Goal: Navigation & Orientation: Find specific page/section

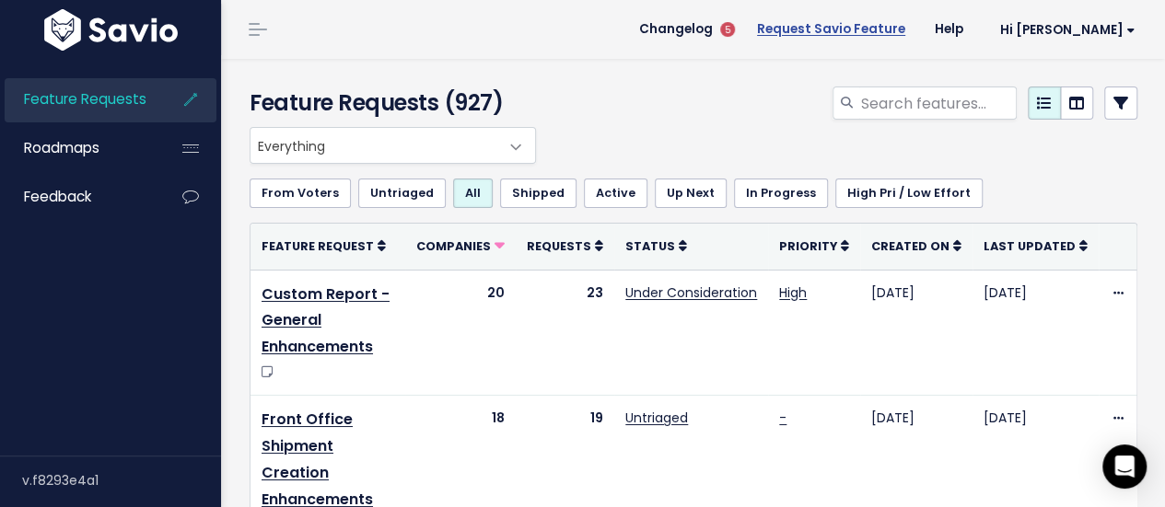
click at [883, 22] on link "Request Savio Feature" at bounding box center [831, 30] width 178 height 28
click at [1062, 36] on span "Hi [PERSON_NAME]" at bounding box center [1067, 30] width 135 height 14
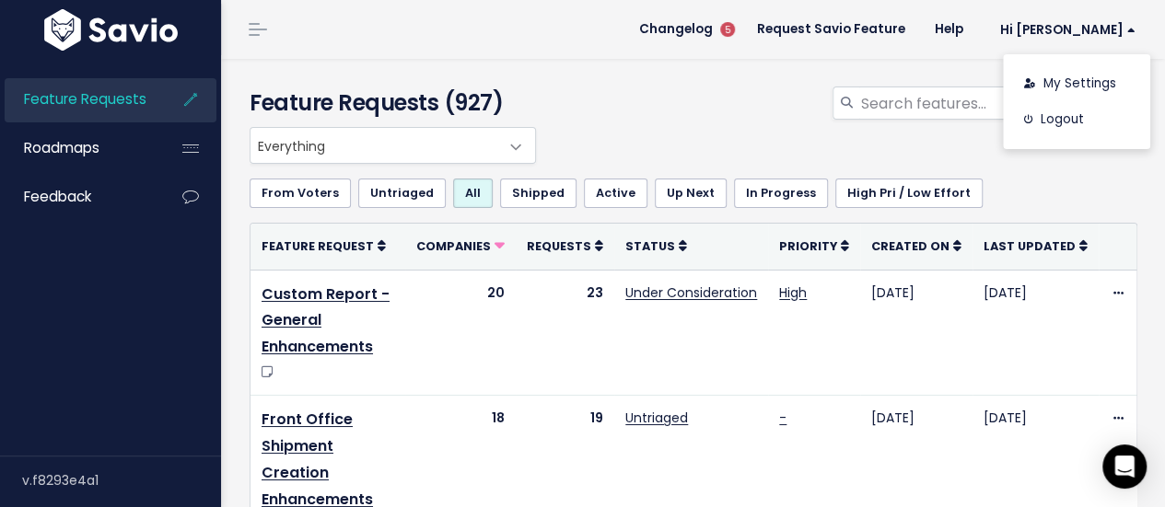
click at [692, 110] on div at bounding box center [846, 107] width 611 height 41
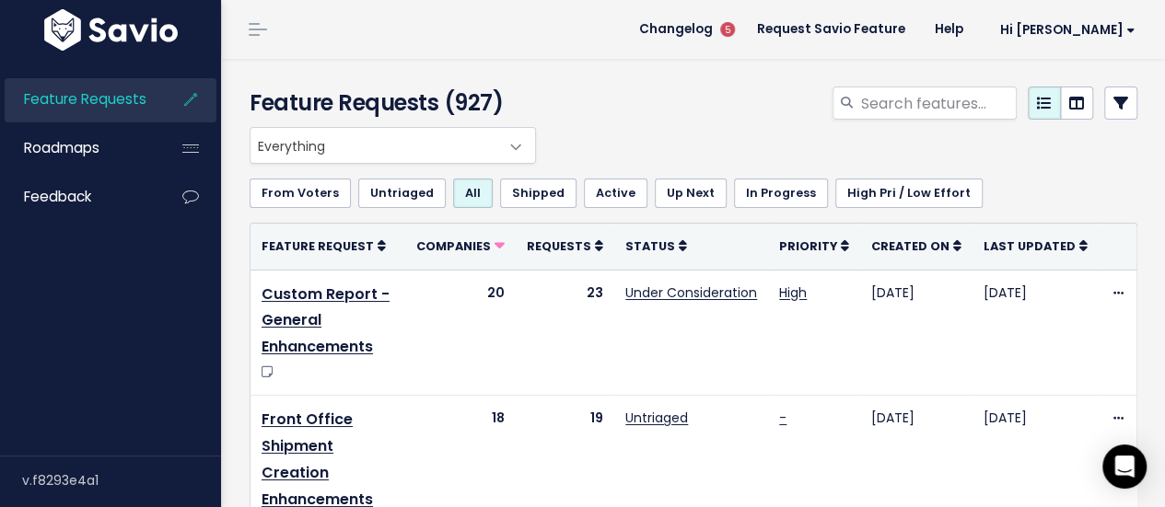
click at [748, 96] on div at bounding box center [846, 107] width 611 height 41
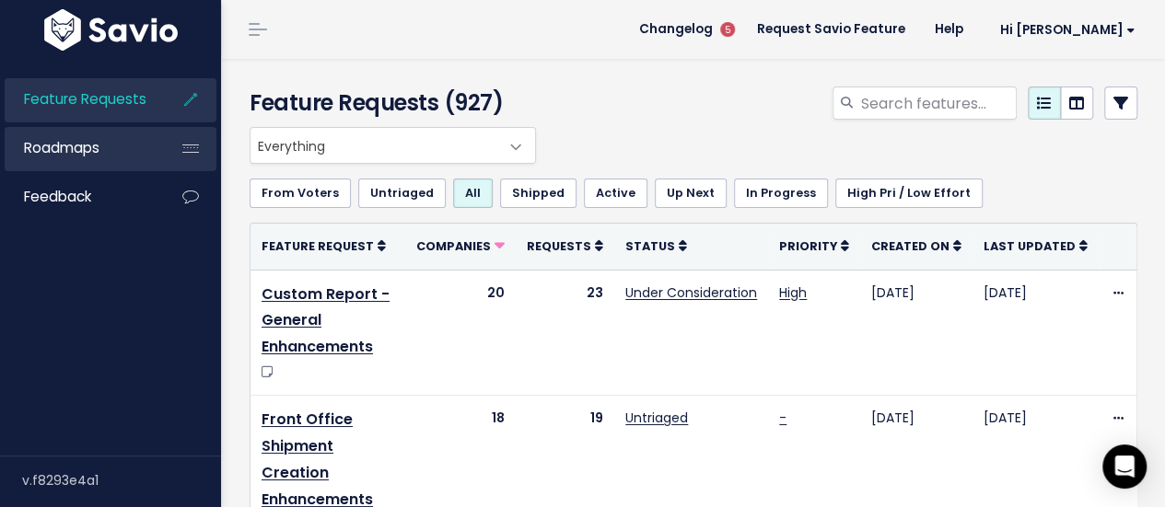
click at [160, 138] on li "Roadmaps" at bounding box center [111, 149] width 212 height 44
click at [72, 152] on span "Roadmaps" at bounding box center [62, 147] width 76 height 19
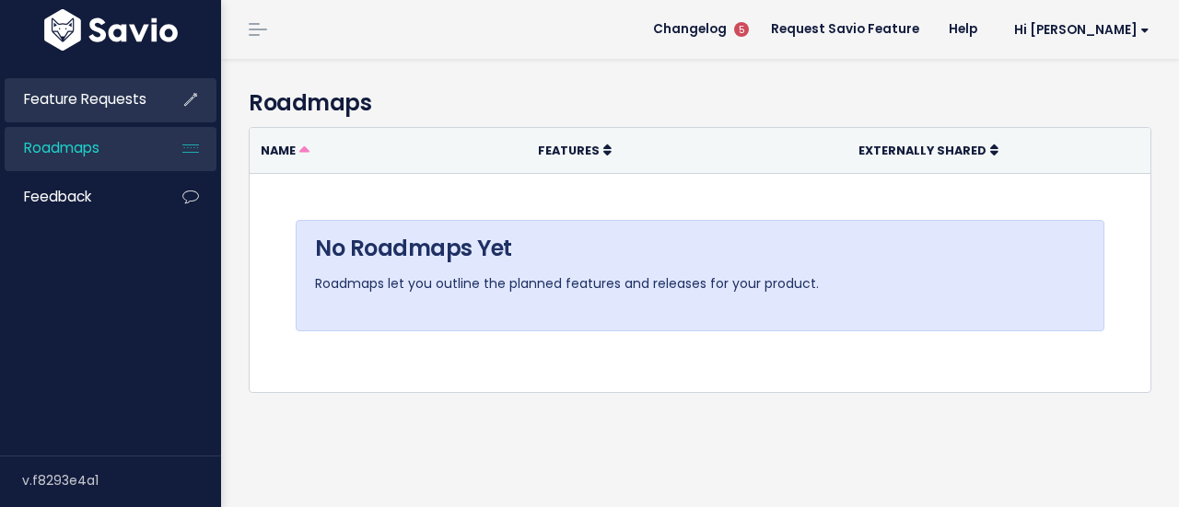
click at [154, 97] on li "Feature Requests" at bounding box center [111, 100] width 212 height 44
click at [123, 101] on span "Feature Requests" at bounding box center [85, 98] width 122 height 19
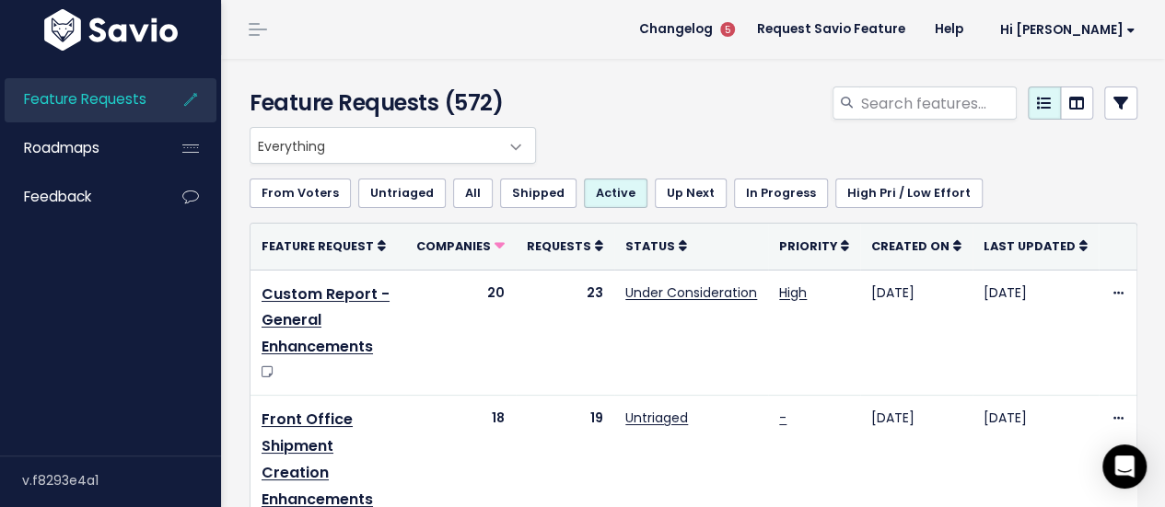
click at [1113, 104] on link at bounding box center [1120, 103] width 33 height 33
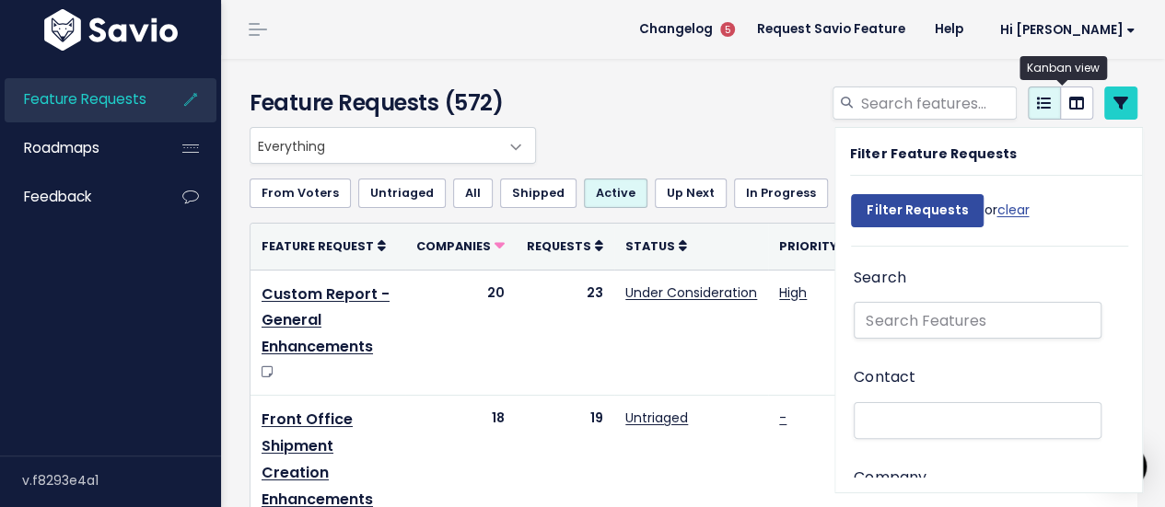
click at [1064, 89] on link at bounding box center [1076, 103] width 33 height 33
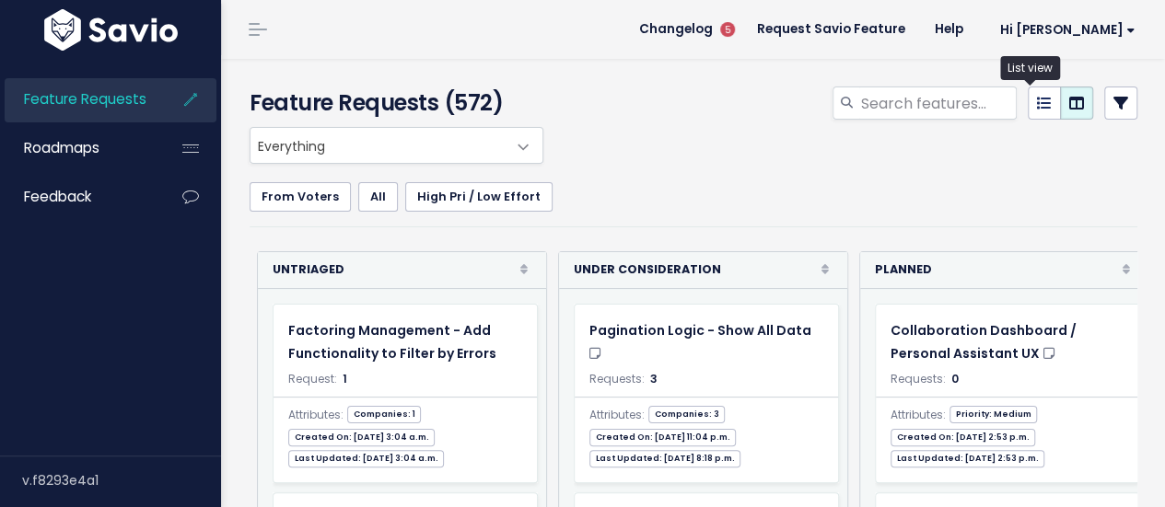
click at [1037, 105] on icon at bounding box center [1044, 103] width 15 height 15
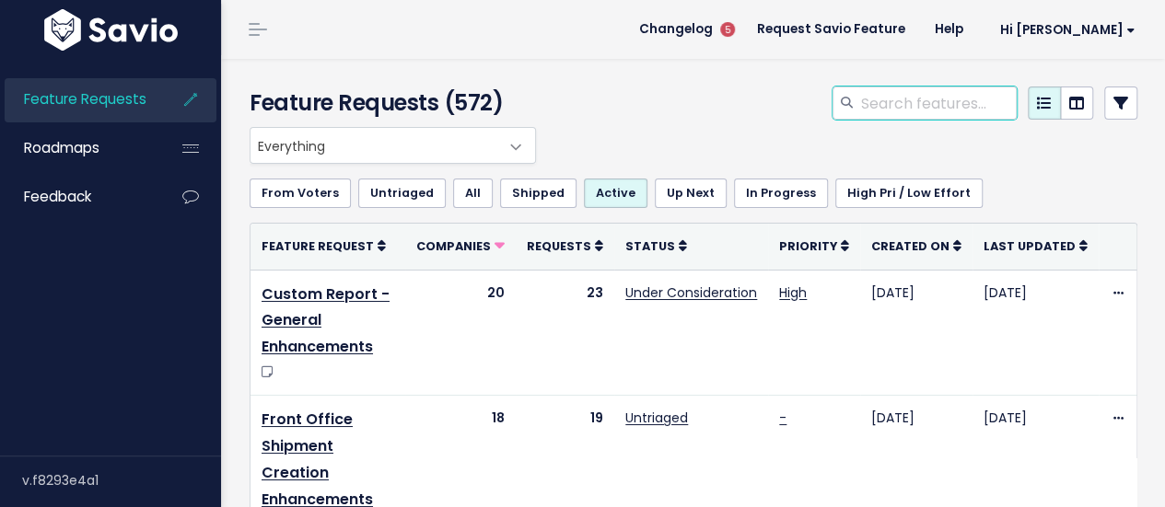
click at [890, 113] on input "search" at bounding box center [937, 103] width 157 height 33
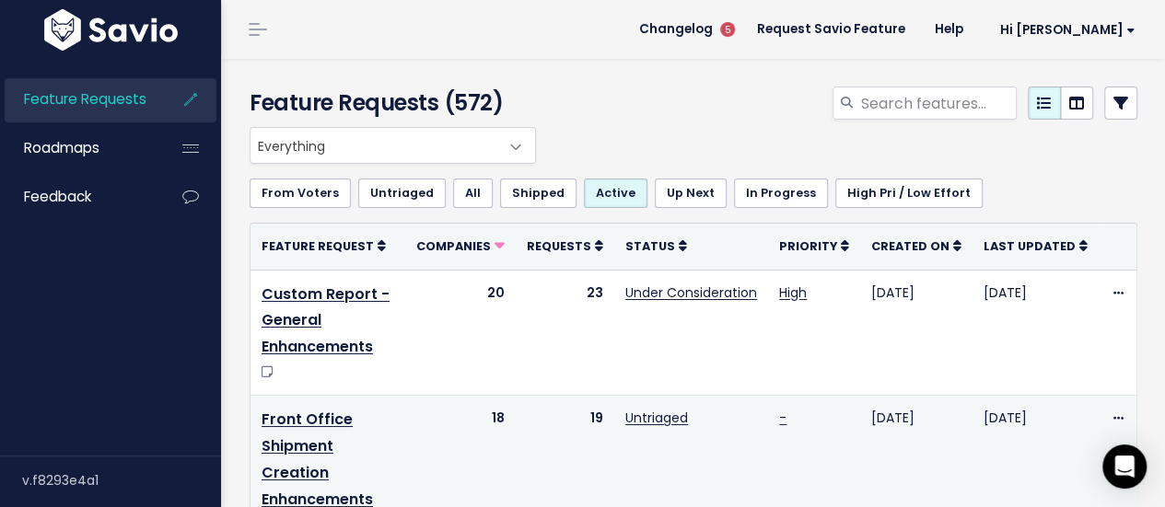
click at [1099, 471] on td "Upvote" at bounding box center [1119, 484] width 40 height 176
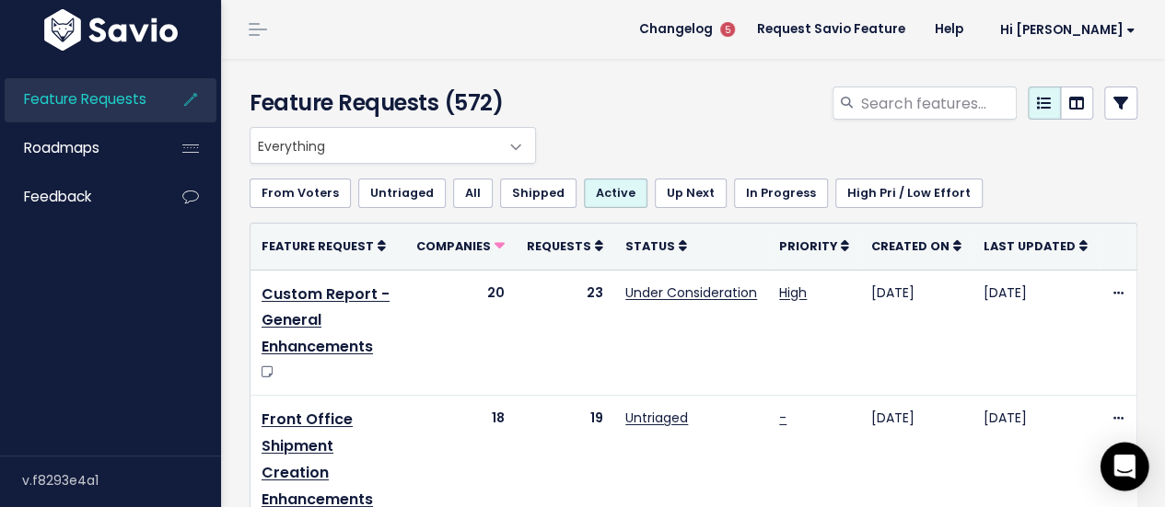
click at [1124, 471] on icon "Open Intercom Messenger" at bounding box center [1124, 467] width 24 height 24
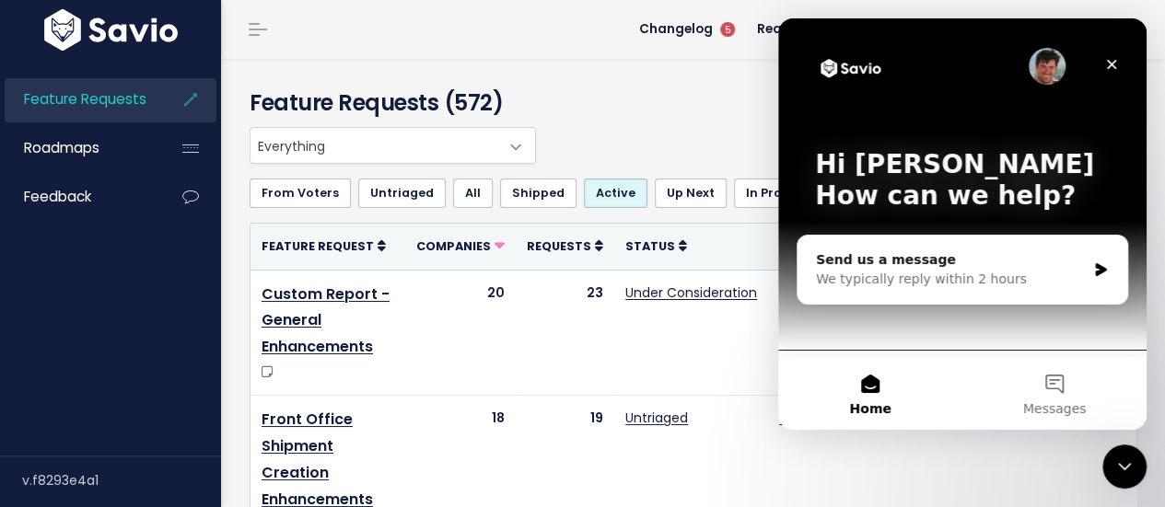
click at [674, 108] on div at bounding box center [846, 107] width 611 height 41
click at [671, 109] on div at bounding box center [846, 107] width 611 height 41
click at [1117, 54] on div "Close" at bounding box center [1111, 64] width 33 height 33
